Goal: Information Seeking & Learning: Learn about a topic

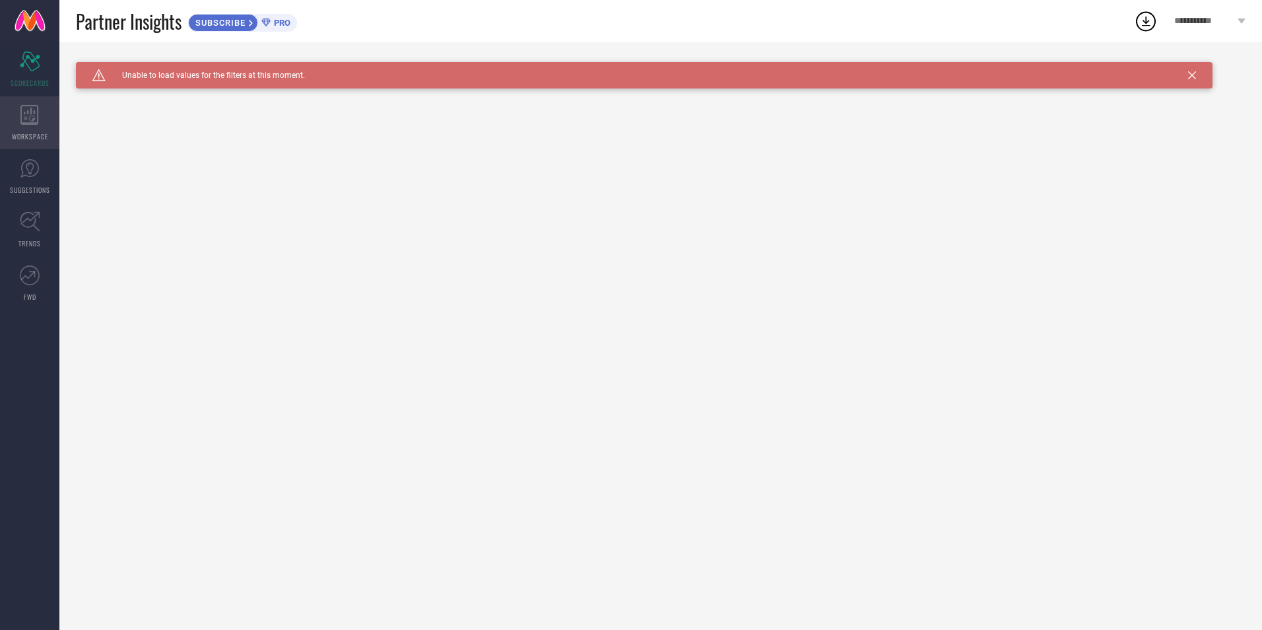
click at [37, 135] on span "WORKSPACE" at bounding box center [30, 136] width 36 height 10
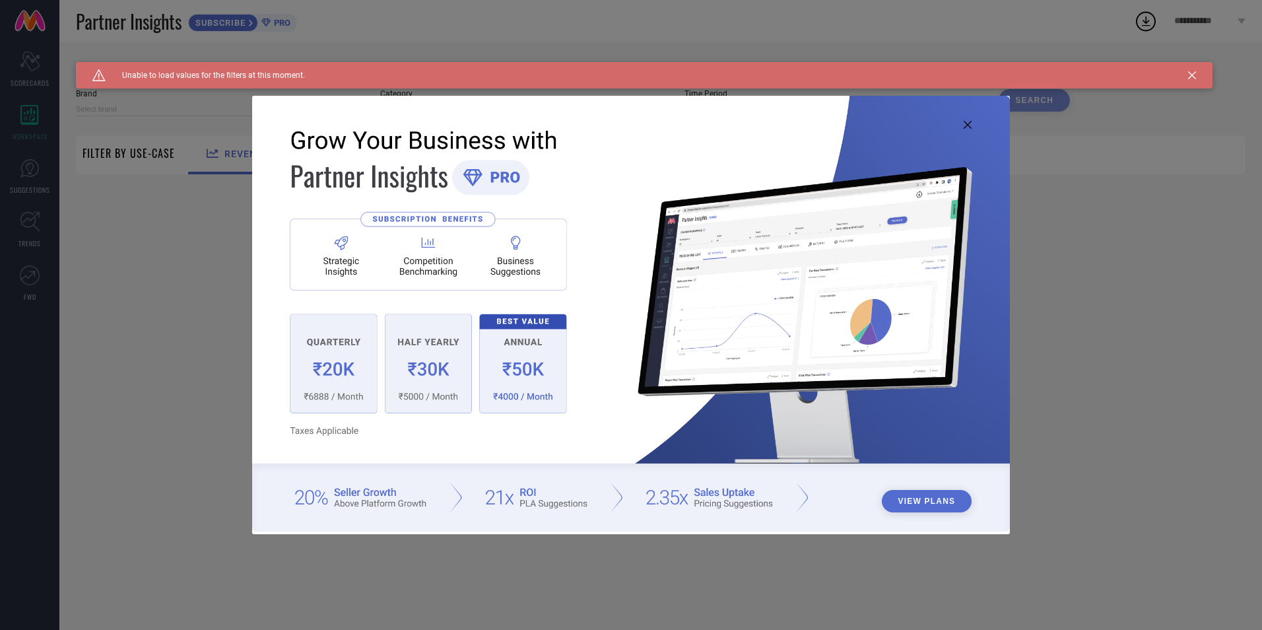
type input "1 STOP FASHION"
type input "All"
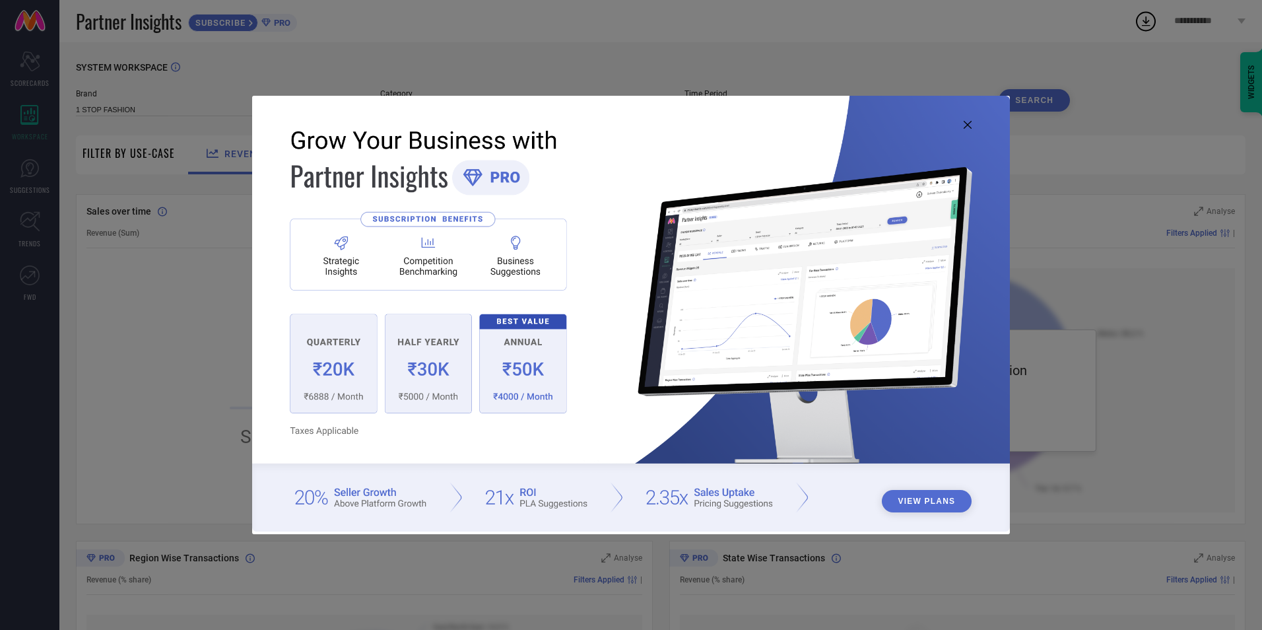
click at [969, 126] on icon at bounding box center [968, 125] width 8 height 8
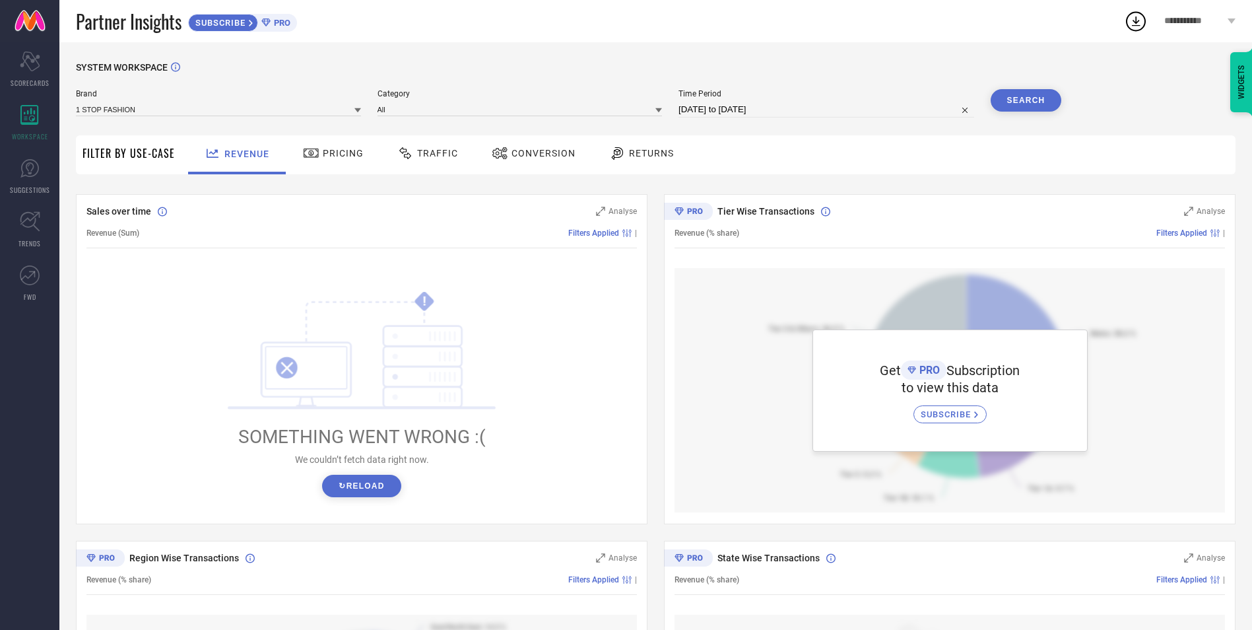
click at [410, 153] on icon at bounding box center [405, 153] width 17 height 16
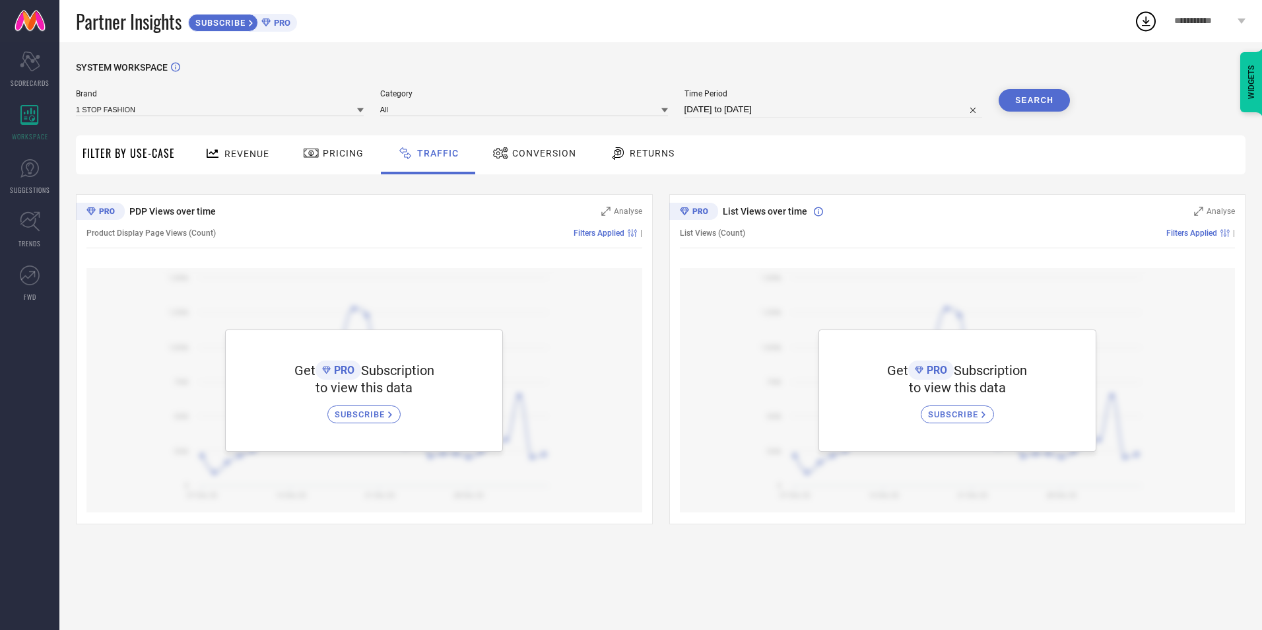
click at [517, 160] on div "Conversion" at bounding box center [534, 153] width 90 height 22
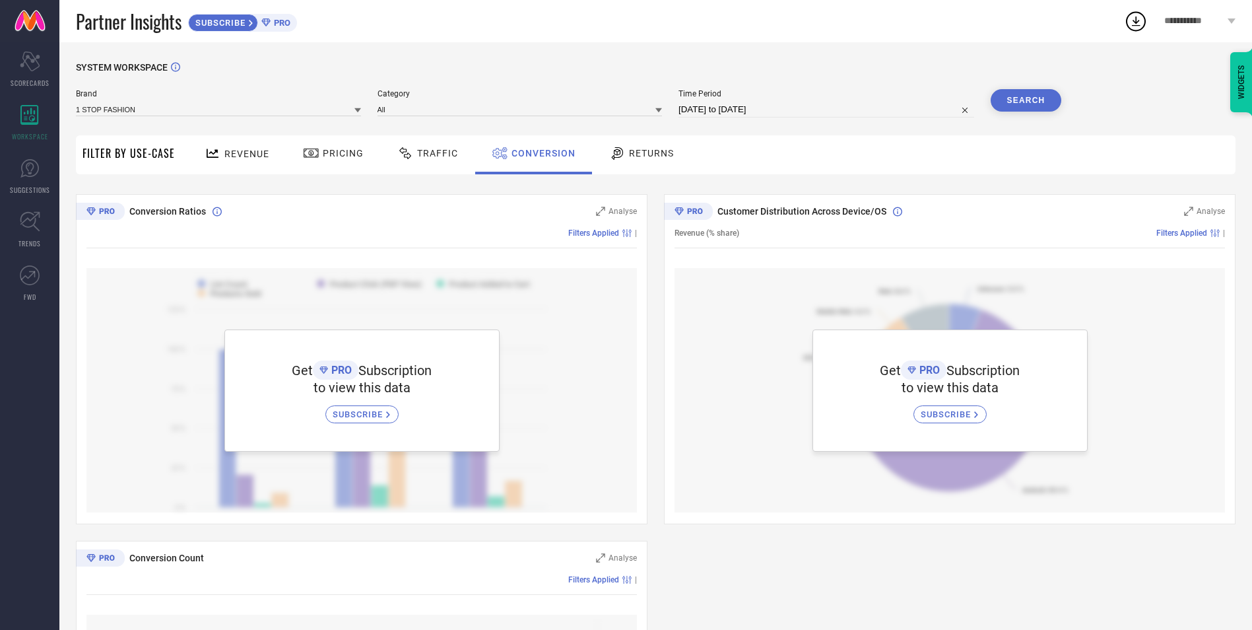
click at [646, 160] on div "Returns" at bounding box center [641, 153] width 71 height 22
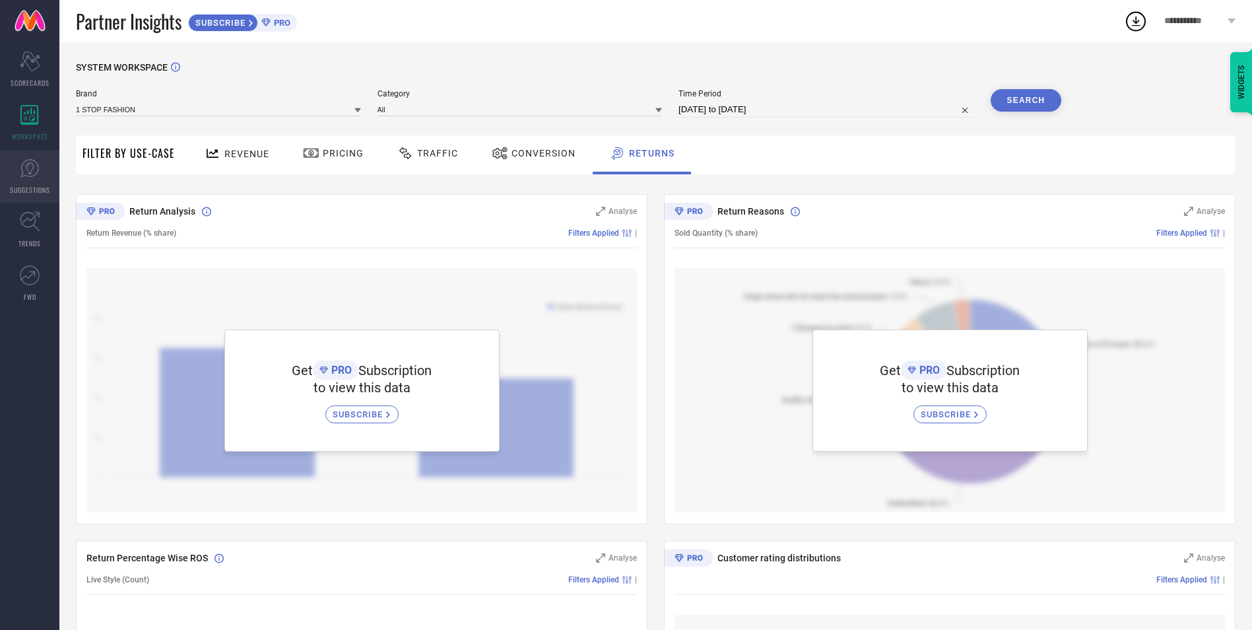
click at [19, 191] on span "SUGGESTIONS" at bounding box center [30, 190] width 40 height 10
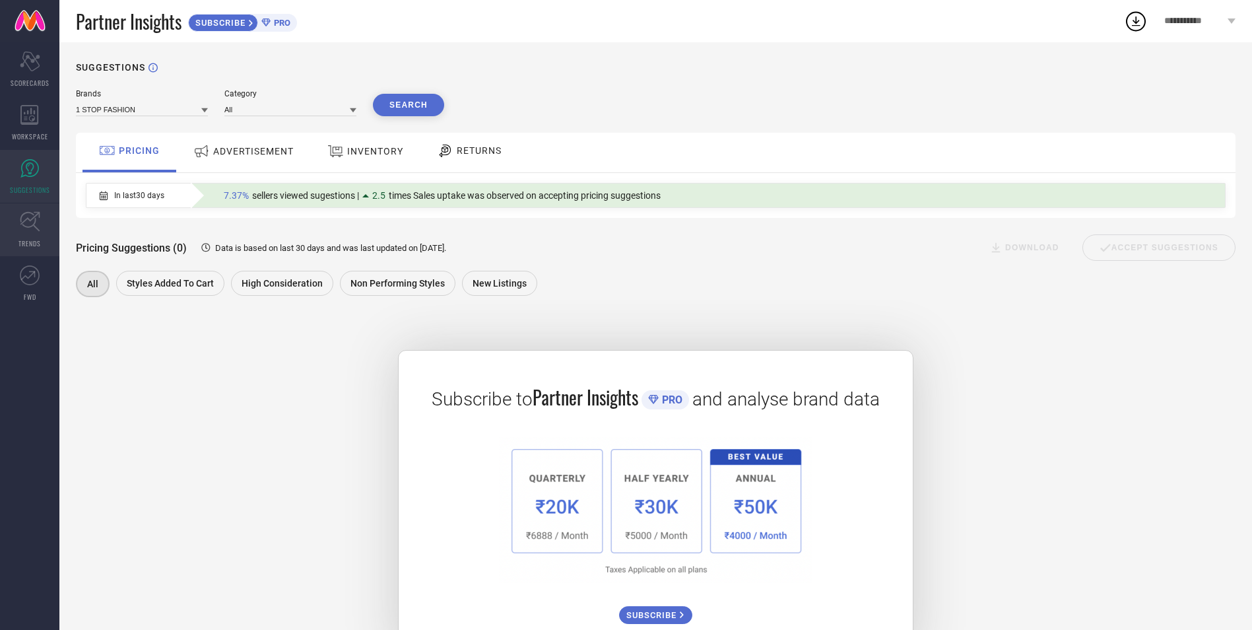
click at [30, 240] on span "TRENDS" at bounding box center [29, 243] width 22 height 10
